Goal: Task Accomplishment & Management: Complete application form

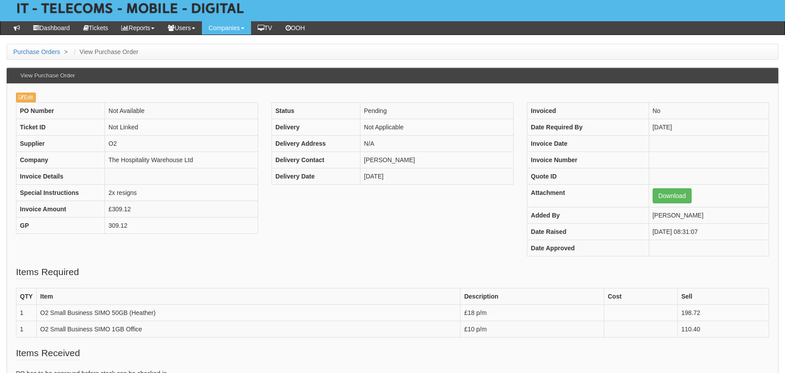
scroll to position [44, 0]
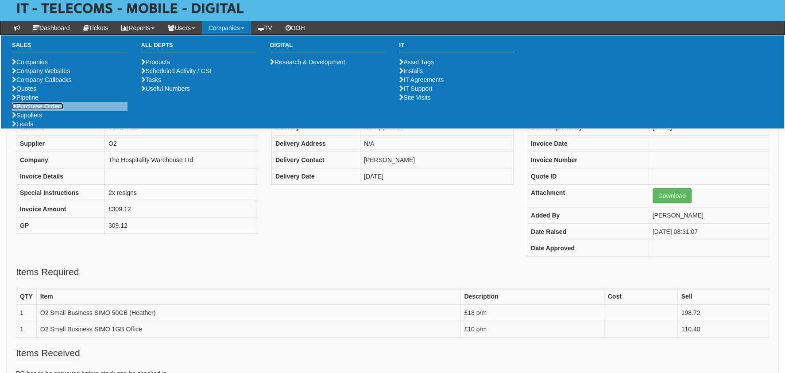
click at [29, 110] on link "Purchase Orders" at bounding box center [37, 106] width 51 height 7
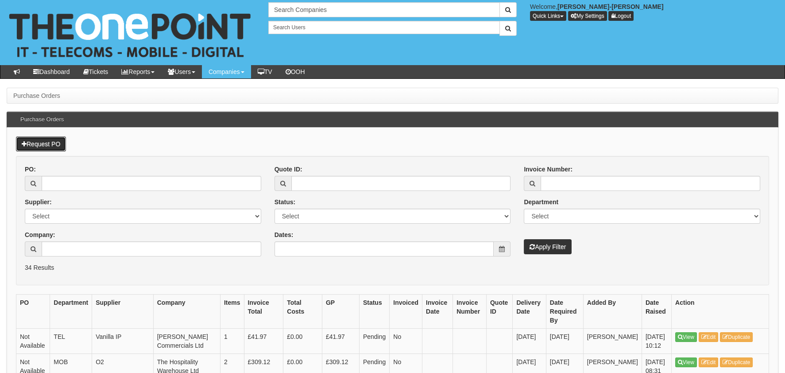
click at [29, 142] on link "Request PO" at bounding box center [41, 143] width 50 height 15
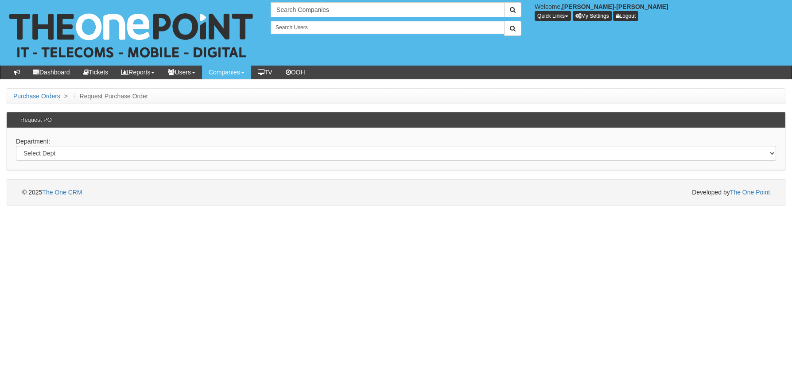
click at [71, 139] on div "Department: Select Dept Digital Internal IT Mobiles Marketing Telecoms" at bounding box center [396, 149] width 779 height 42
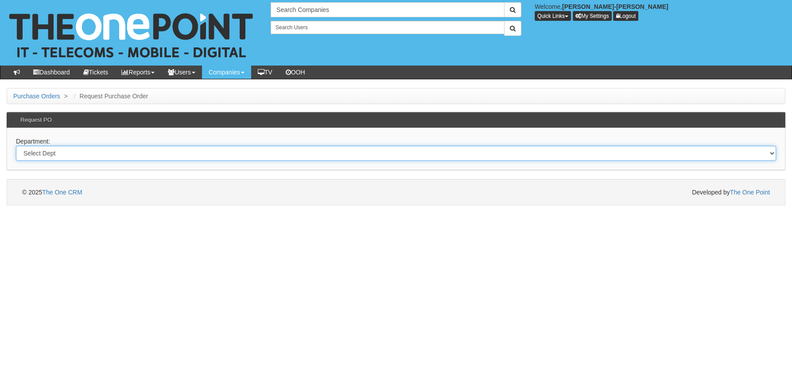
click at [71, 150] on select "Select Dept Digital Internal IT Mobiles Marketing Telecoms" at bounding box center [396, 153] width 760 height 15
select select "?pipeID=&dept=MOB"
click at [16, 146] on select "Select Dept Digital Internal IT Mobiles Marketing Telecoms" at bounding box center [396, 153] width 760 height 15
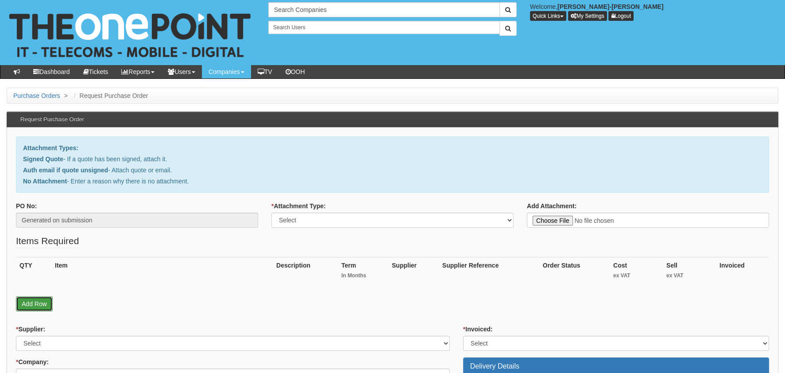
click at [39, 306] on link "Add Row" at bounding box center [34, 303] width 37 height 15
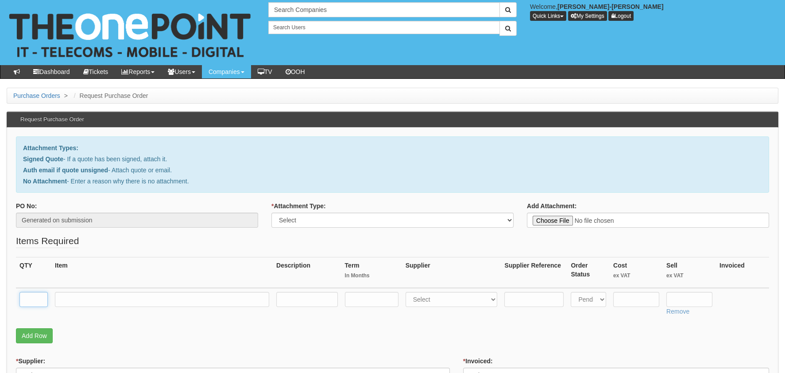
drag, startPoint x: 33, startPoint y: 293, endPoint x: 92, endPoint y: 293, distance: 58.9
click at [34, 294] on input "text" at bounding box center [33, 299] width 28 height 15
drag, startPoint x: 316, startPoint y: 217, endPoint x: 310, endPoint y: 217, distance: 5.8
click at [316, 217] on select "Select Signed Quote Auth email with quote if unsigned No Attachment" at bounding box center [392, 220] width 242 height 15
select select "Auth email if quote unsigned"
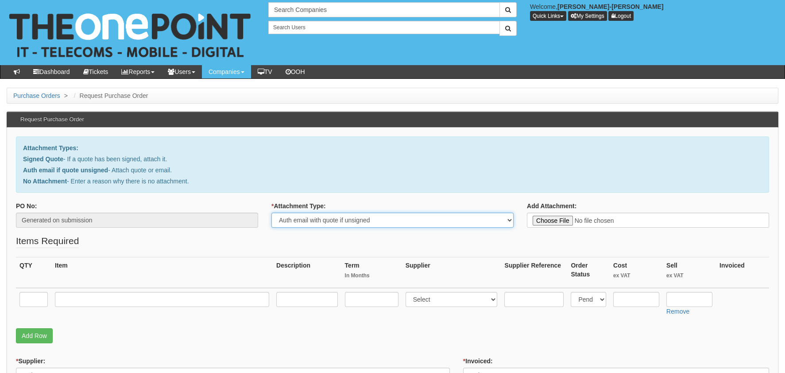
click at [271, 213] on select "Select Signed Quote Auth email with quote if unsigned No Attachment" at bounding box center [392, 220] width 242 height 15
type input "C:\fakepath\Royal Mail - Postage Confirmation for WP-1181-6507-380.msg"
click at [23, 292] on input "text" at bounding box center [33, 299] width 28 height 15
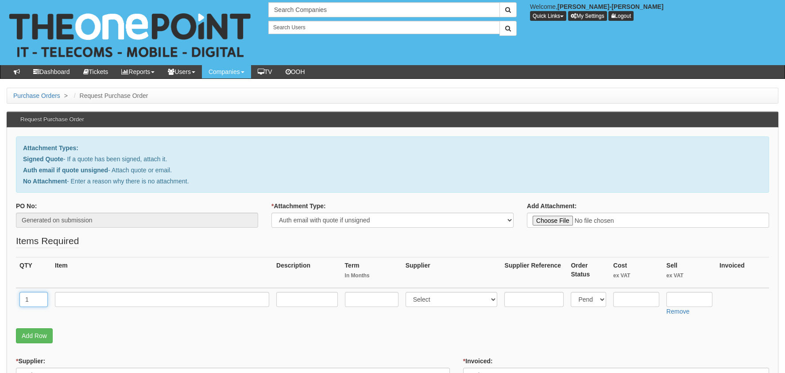
type input "1"
click at [122, 304] on input "text" at bounding box center [162, 299] width 214 height 15
type input "RM DELIVERY"
drag, startPoint x: 637, startPoint y: 297, endPoint x: 643, endPoint y: 300, distance: 6.8
click at [640, 299] on input "text" at bounding box center [636, 299] width 46 height 15
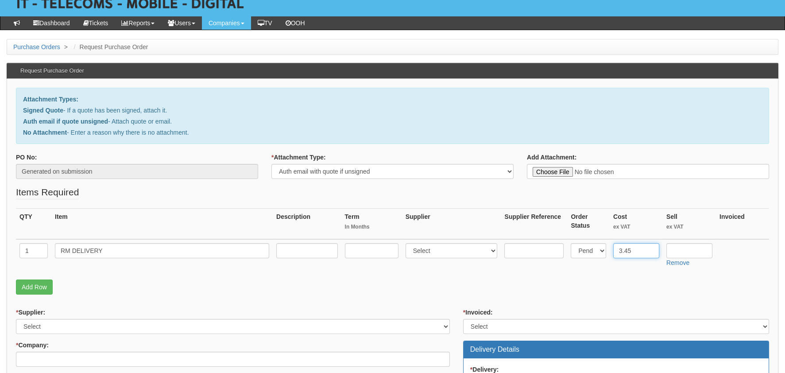
scroll to position [88, 0]
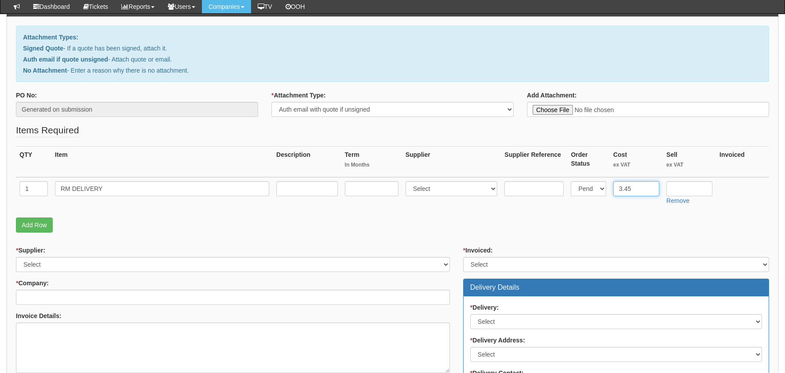
type input "3.45"
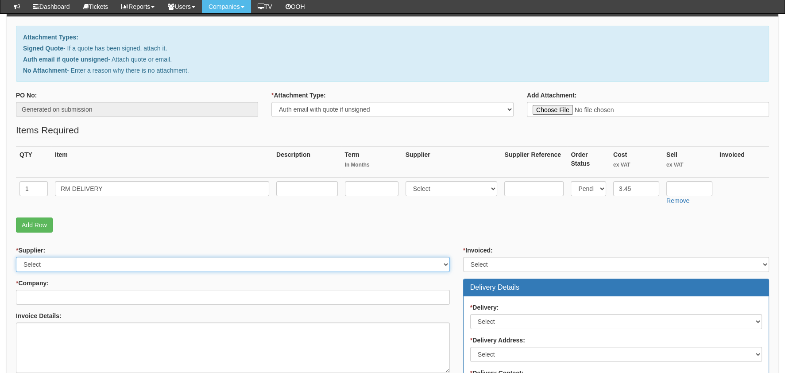
drag, startPoint x: 33, startPoint y: 264, endPoint x: 41, endPoint y: 269, distance: 9.5
click at [31, 264] on select "Select 123 REG.co.uk 1Password 3 4Gon AA Jones Electric Ltd Abzorb Access Group…" at bounding box center [233, 264] width 434 height 15
select select "124"
click at [16, 257] on select "Select 123 REG.co.uk 1Password 3 4Gon AA Jones Electric Ltd Abzorb Access Group…" at bounding box center [233, 264] width 434 height 15
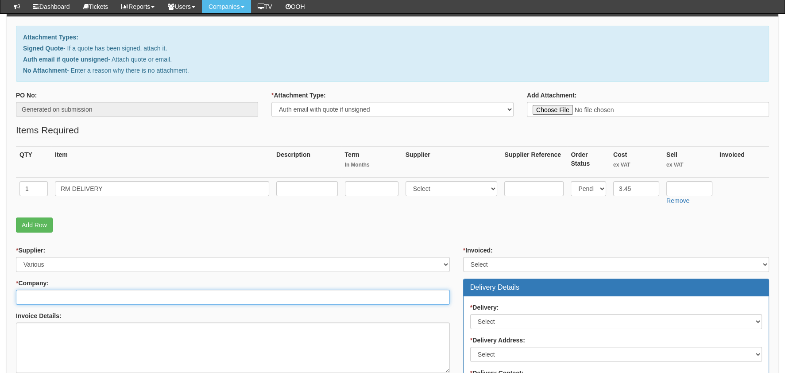
click at [49, 290] on input "* Company:" at bounding box center [233, 297] width 434 height 15
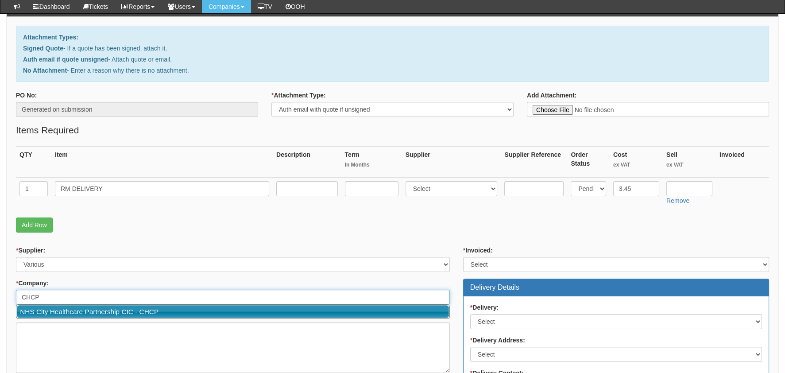
click at [56, 309] on link "NHS City Healthcare Partnership CIC - CHCP" at bounding box center [233, 311] width 432 height 13
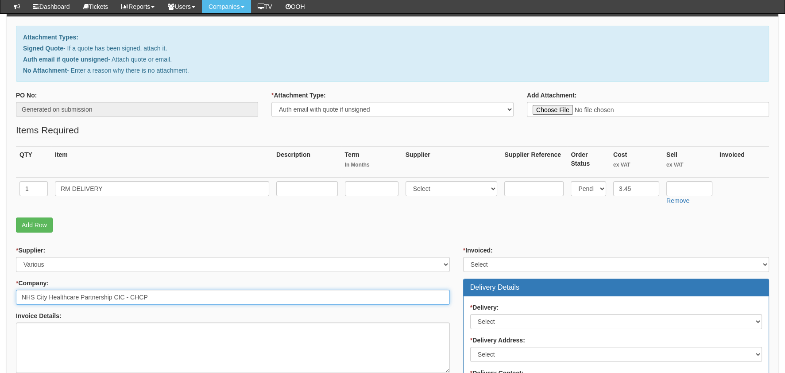
type input "NHS City Healthcare Partnership CIC - CHCP"
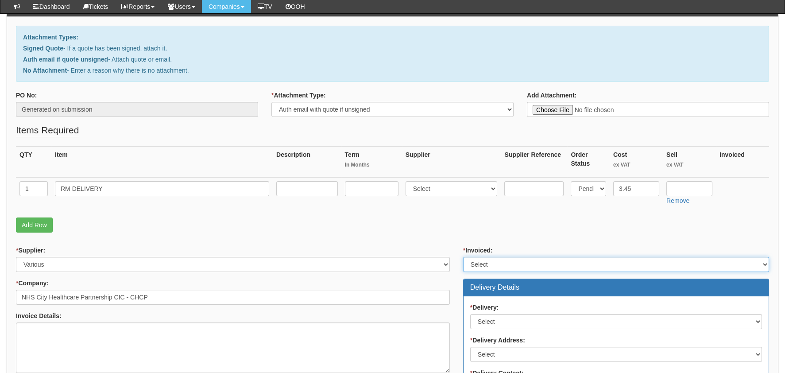
drag, startPoint x: 535, startPoint y: 263, endPoint x: 532, endPoint y: 271, distance: 8.1
click at [535, 263] on select "Select Yes No N/A STB (part of order)" at bounding box center [616, 264] width 306 height 15
select select "2"
click at [463, 257] on select "Select Yes No N/A STB (part of order)" at bounding box center [616, 264] width 306 height 15
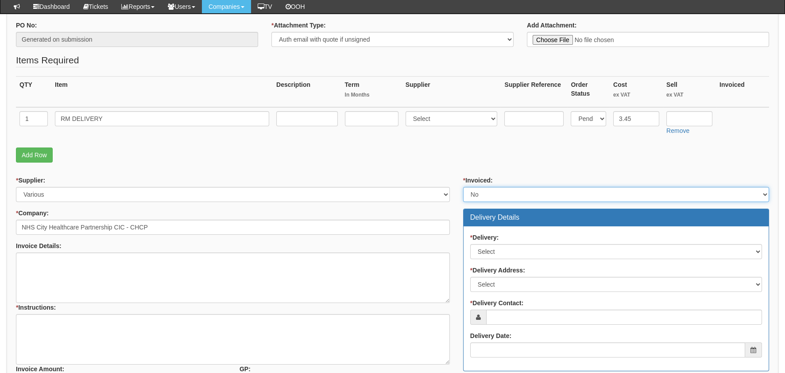
scroll to position [221, 0]
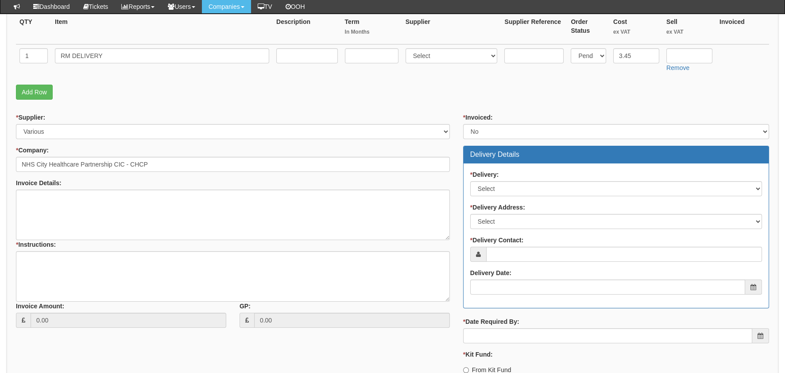
click at [503, 179] on div "* Delivery: Select No Not Applicable Yes" at bounding box center [616, 183] width 292 height 26
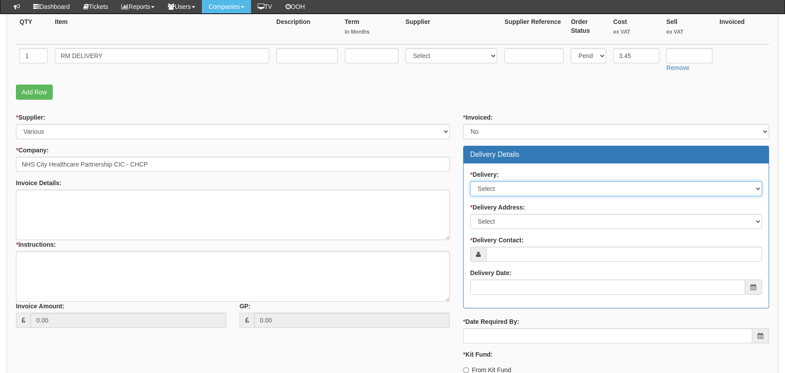
drag, startPoint x: 504, startPoint y: 188, endPoint x: 504, endPoint y: 196, distance: 8.0
click at [504, 188] on select "Select No Not Applicable Yes" at bounding box center [616, 188] width 292 height 15
click at [470, 181] on select "Select No Not Applicable Yes" at bounding box center [616, 188] width 292 height 15
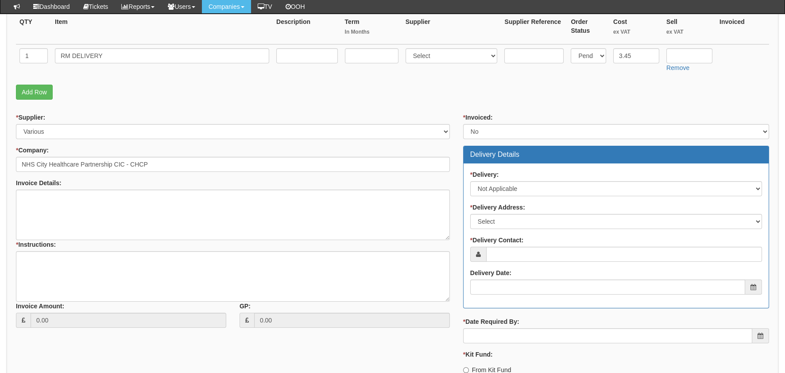
click at [497, 178] on div "* Delivery: Select No Not Applicable Yes" at bounding box center [616, 183] width 292 height 26
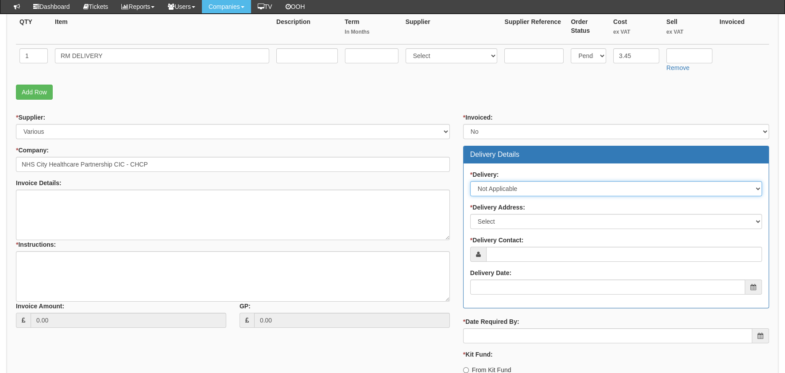
drag, startPoint x: 497, startPoint y: 183, endPoint x: 497, endPoint y: 194, distance: 10.2
click at [497, 183] on select "Select No Not Applicable Yes" at bounding box center [616, 188] width 292 height 15
select select "1"
click at [470, 181] on select "Select No Not Applicable Yes" at bounding box center [616, 188] width 292 height 15
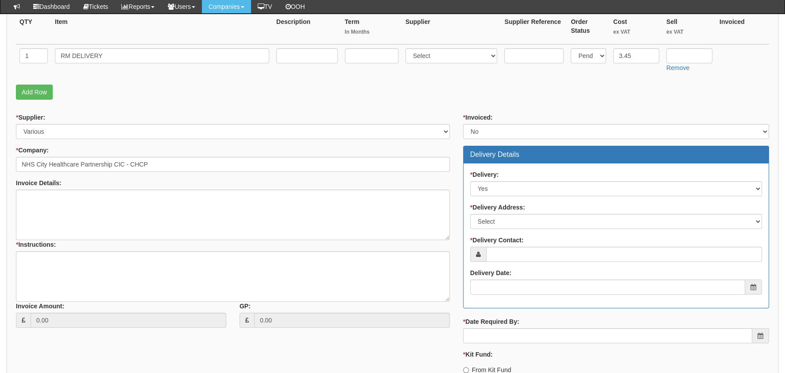
click at [508, 230] on div "* Delivery: Select No Not Applicable Yes * Delivery Address: Select Not Applica…" at bounding box center [616, 235] width 305 height 144
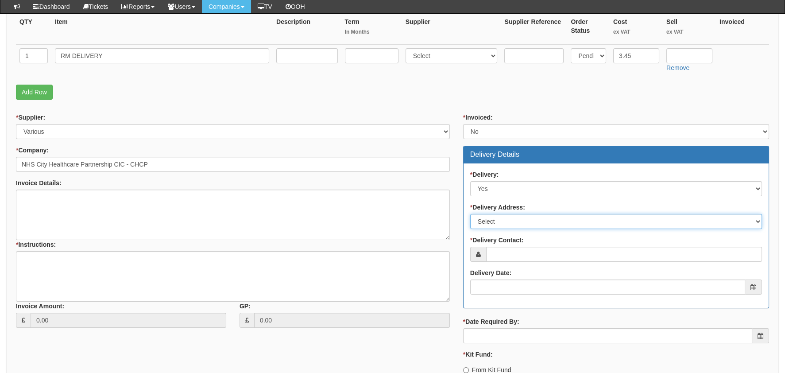
drag, startPoint x: 508, startPoint y: 220, endPoint x: 508, endPoint y: 228, distance: 8.0
click at [508, 220] on select "Select Not Applicable Main Address - HU3 4AE Other" at bounding box center [616, 221] width 292 height 15
select select "other"
click at [470, 214] on select "Select Not Applicable Main Address - HU3 4AE Other" at bounding box center [616, 221] width 292 height 15
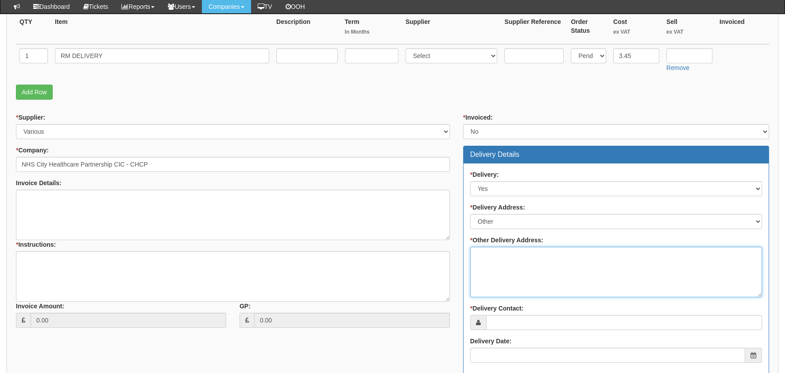
click at [540, 261] on textarea "* Other Delivery Address:" at bounding box center [616, 272] width 292 height 50
type textarea "b"
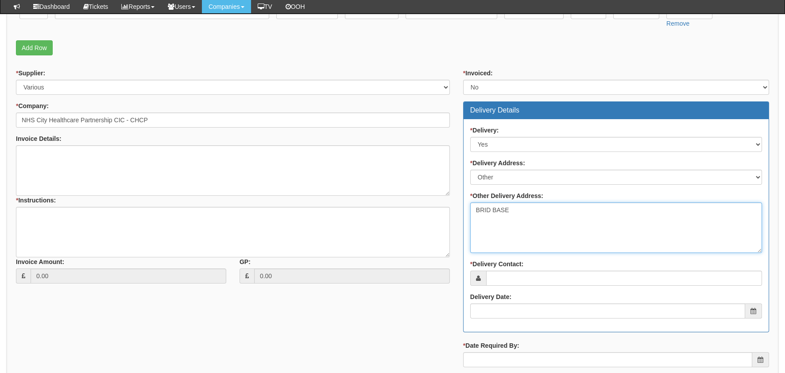
scroll to position [310, 0]
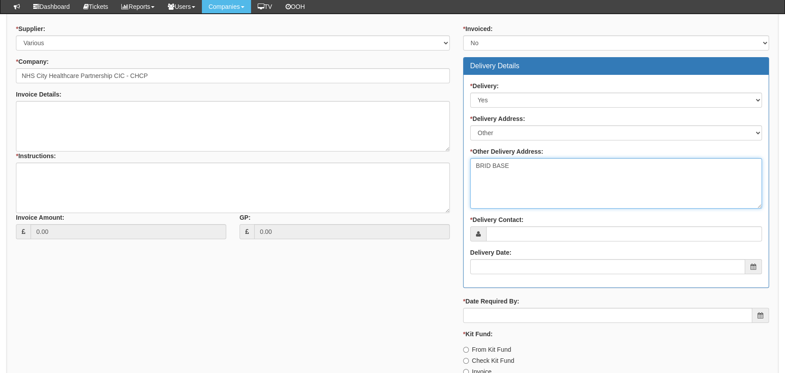
type textarea "BRID BASE"
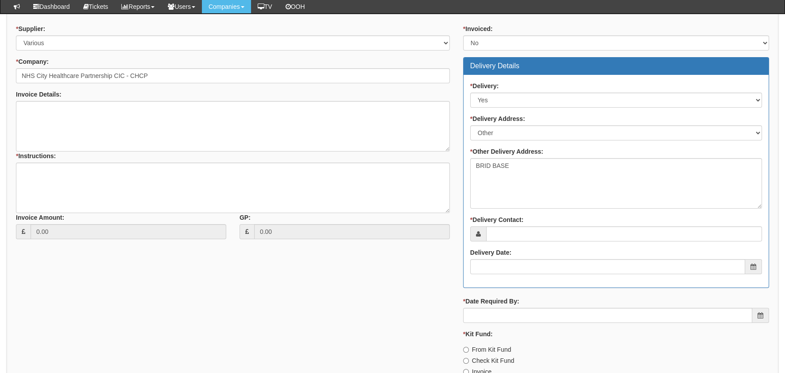
drag, startPoint x: 384, startPoint y: 296, endPoint x: 469, endPoint y: 245, distance: 99.3
click at [389, 292] on div "* Supplier: Select 123 REG.co.uk 1Password 3 4Gon AA Jones Electric Ltd Abzorb …" at bounding box center [392, 203] width 767 height 358
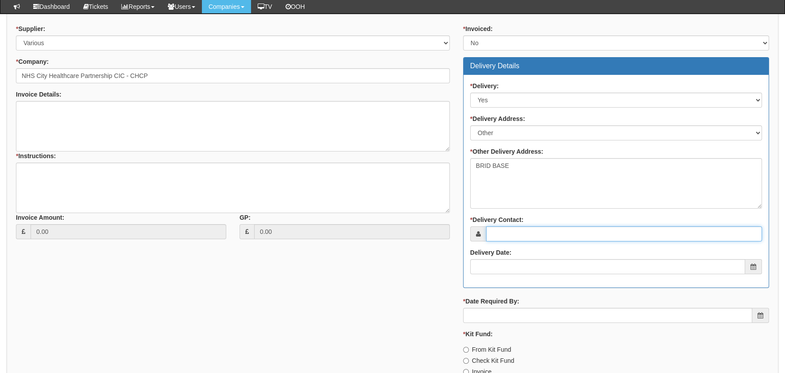
click at [516, 227] on input "* Delivery Contact:" at bounding box center [624, 233] width 276 height 15
click at [486, 235] on input "* Delivery Contact:" at bounding box center [624, 233] width 276 height 15
click at [554, 233] on input "* Delivery Contact:" at bounding box center [624, 233] width 276 height 15
type input "n"
type input "N"
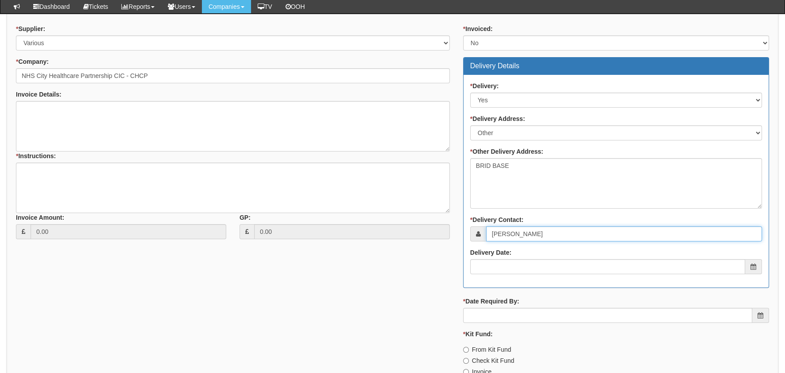
type input "[PERSON_NAME]"
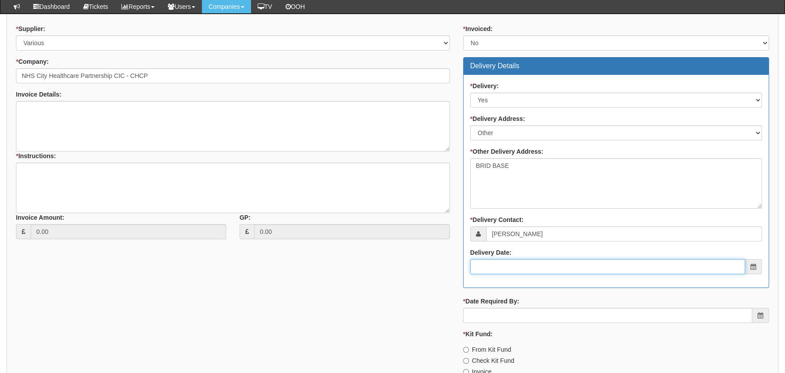
click at [557, 259] on input "Delivery Date:" at bounding box center [607, 266] width 275 height 15
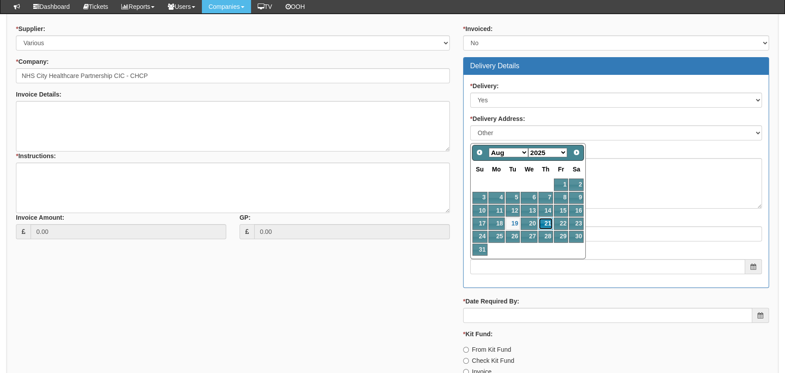
click at [548, 221] on link "21" at bounding box center [546, 223] width 15 height 12
type input "2025-08-21"
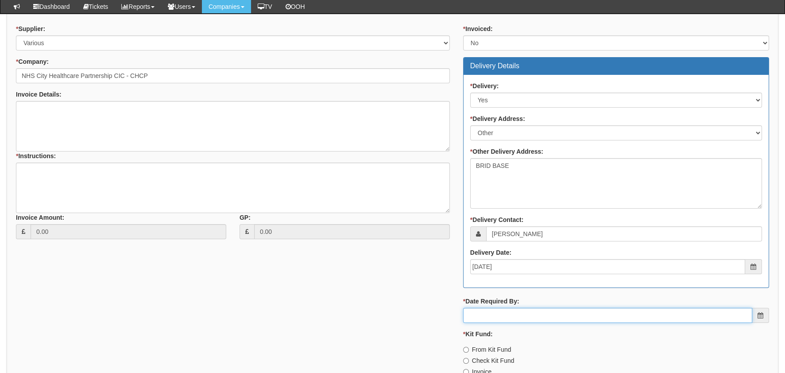
click at [497, 313] on input "* Date Required By:" at bounding box center [607, 315] width 289 height 15
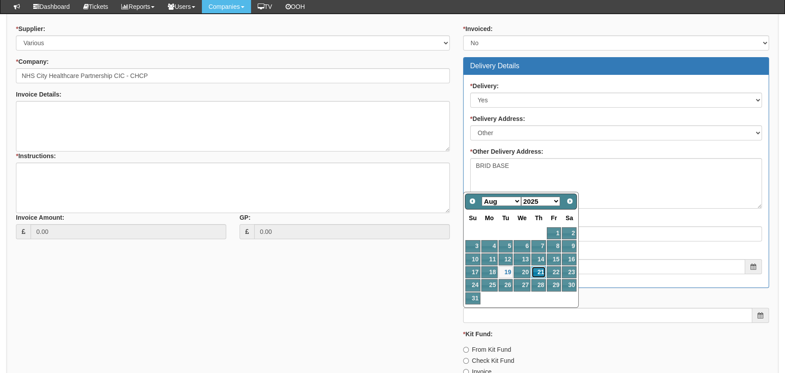
drag, startPoint x: 538, startPoint y: 275, endPoint x: 536, endPoint y: 281, distance: 6.9
click at [538, 275] on link "21" at bounding box center [538, 272] width 15 height 12
type input "2025-08-21"
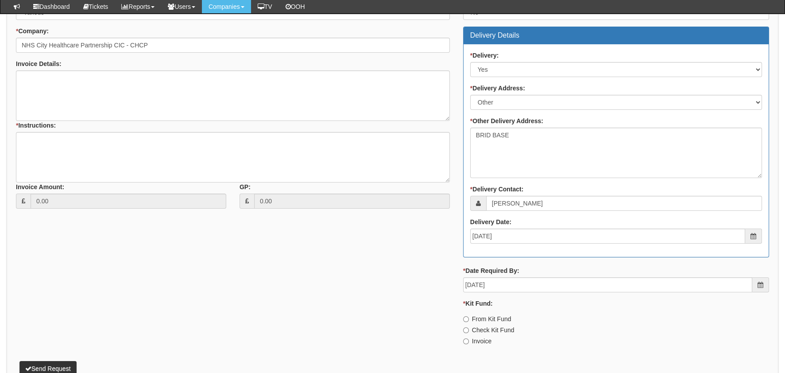
scroll to position [354, 0]
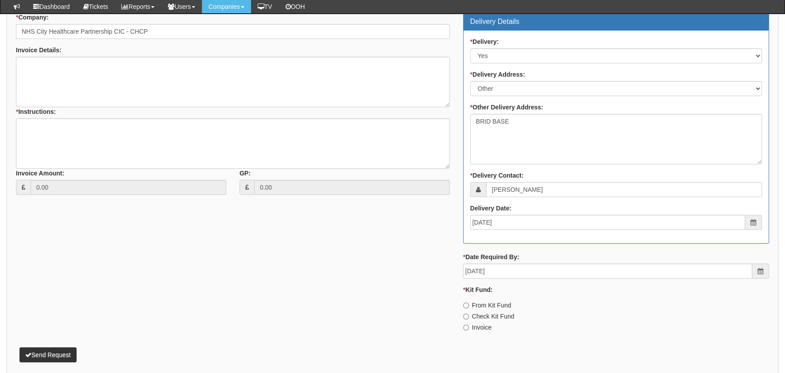
click at [489, 325] on label "Invoice" at bounding box center [477, 327] width 28 height 9
click at [469, 308] on input "Invoice" at bounding box center [466, 305] width 6 height 6
radio input "true"
click at [159, 128] on textarea "* Instructions:" at bounding box center [233, 143] width 434 height 50
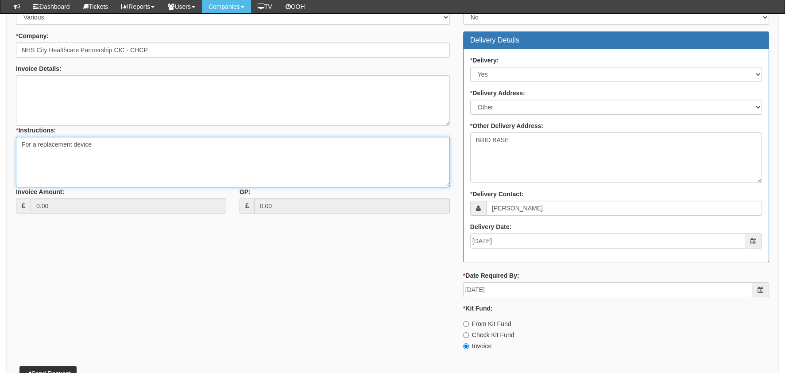
scroll to position [391, 0]
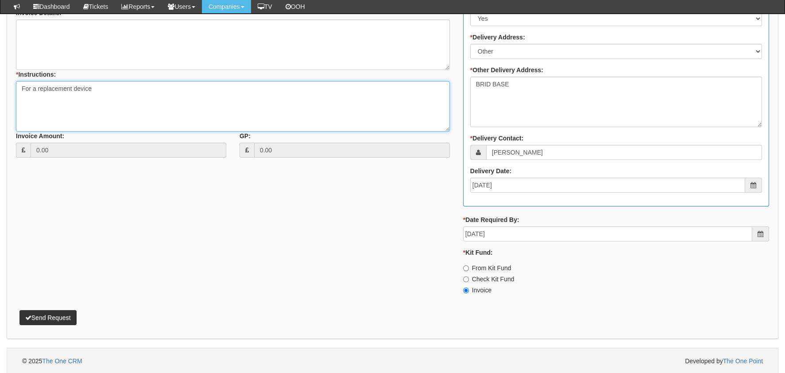
type textarea "For a replacement device"
click at [60, 324] on div "Attachment Types: Signed Quote - If a quote has been signed, attach it. Auth em…" at bounding box center [393, 26] width 772 height 625
click at [35, 324] on button "Send Request" at bounding box center [47, 317] width 57 height 15
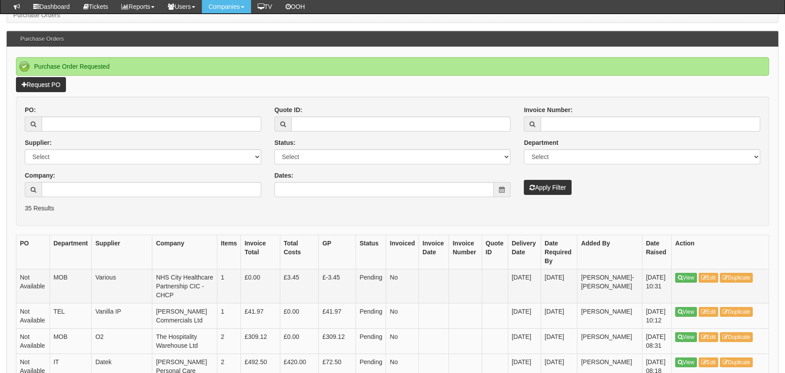
scroll to position [88, 0]
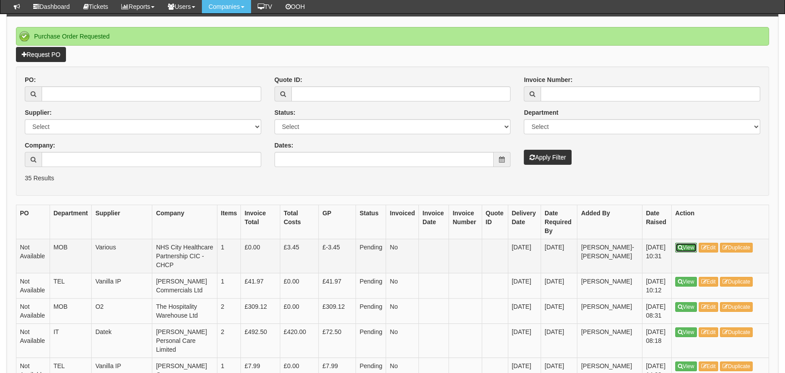
click at [689, 247] on link "View" at bounding box center [686, 248] width 22 height 10
